Goal: Check status: Check status

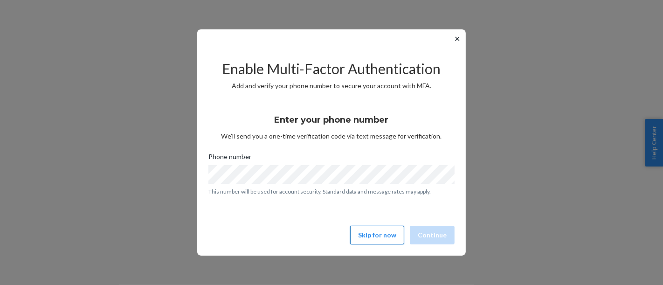
click at [366, 228] on button "Skip for now" at bounding box center [377, 235] width 54 height 19
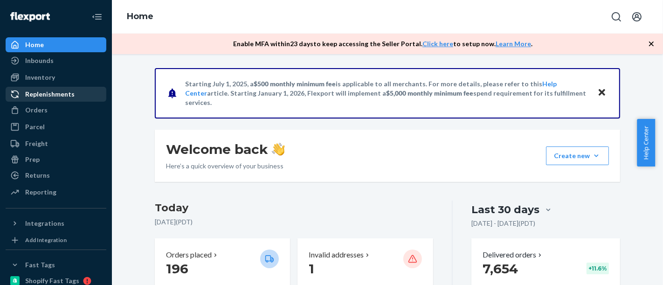
drag, startPoint x: 36, startPoint y: 104, endPoint x: 92, endPoint y: 88, distance: 58.4
click at [36, 104] on div "Orders" at bounding box center [56, 110] width 99 height 13
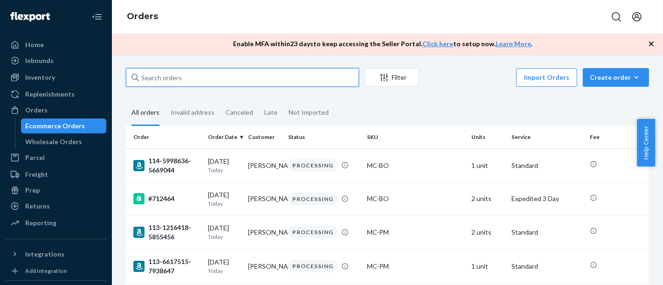
click at [218, 79] on input "text" at bounding box center [242, 77] width 233 height 19
paste input "#708523"
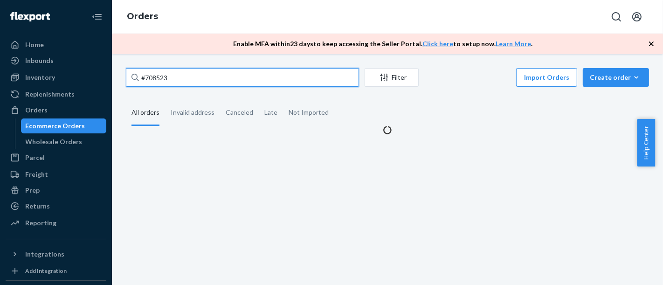
type input "#708523"
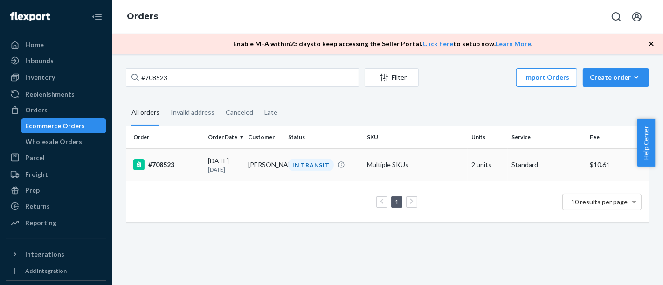
click at [161, 166] on div "#708523" at bounding box center [166, 164] width 67 height 11
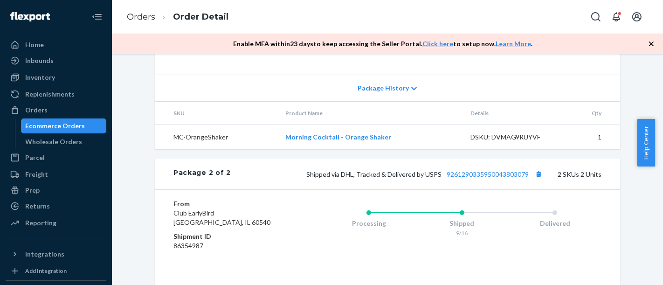
scroll to position [622, 0]
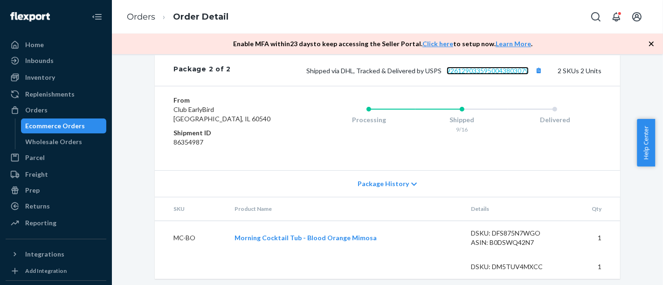
click at [482, 75] on link "9261290335950043803079" at bounding box center [488, 71] width 82 height 8
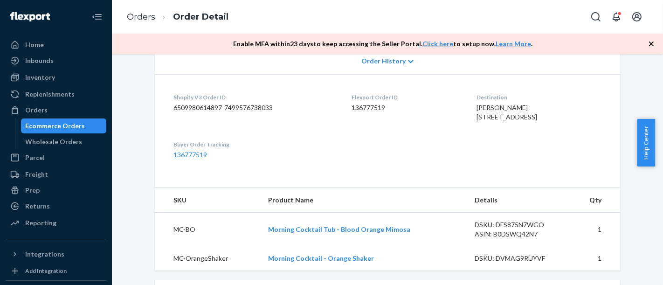
scroll to position [0, 0]
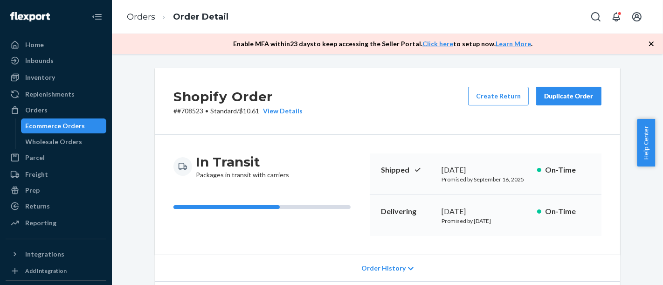
click at [90, 120] on div "Ecommerce Orders" at bounding box center [64, 125] width 84 height 13
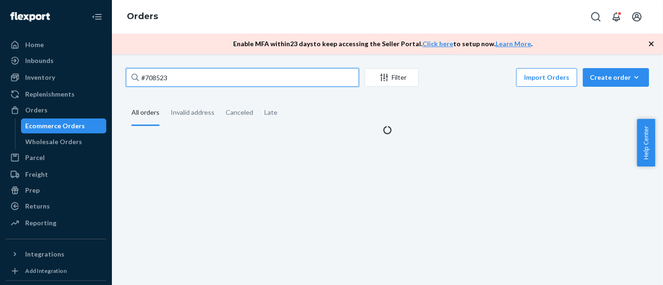
click at [170, 79] on input "#708523" at bounding box center [242, 77] width 233 height 19
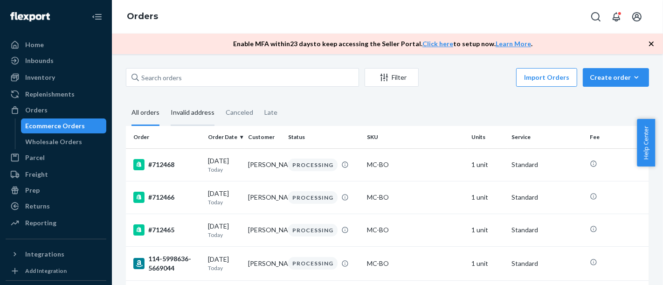
click at [184, 114] on div "Invalid address" at bounding box center [193, 113] width 44 height 26
click at [165, 100] on input "Invalid address" at bounding box center [165, 100] width 0 height 0
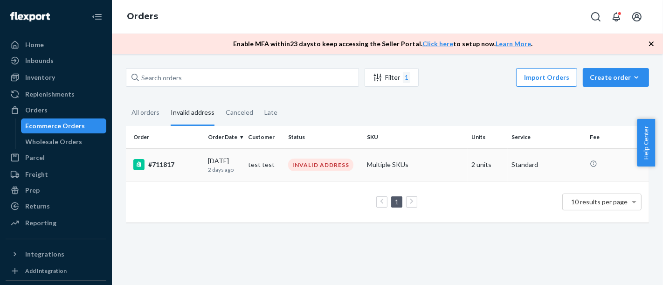
click at [169, 162] on div "#711817" at bounding box center [166, 164] width 67 height 11
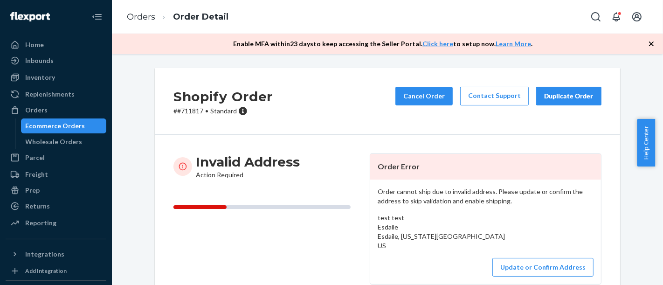
drag, startPoint x: 53, startPoint y: 44, endPoint x: 58, endPoint y: 1, distance: 43.7
click at [53, 44] on div "Home" at bounding box center [56, 44] width 99 height 13
